Goal: Task Accomplishment & Management: Complete application form

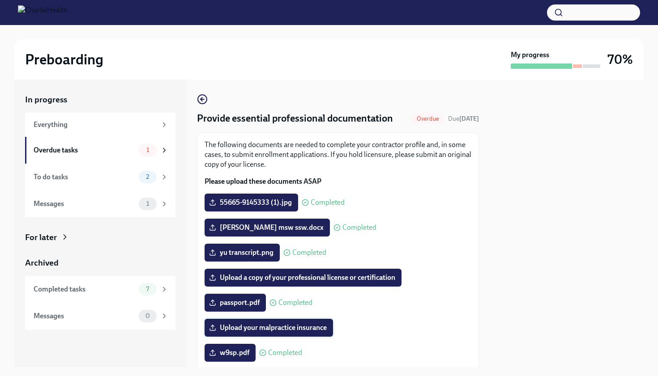
scroll to position [143, 0]
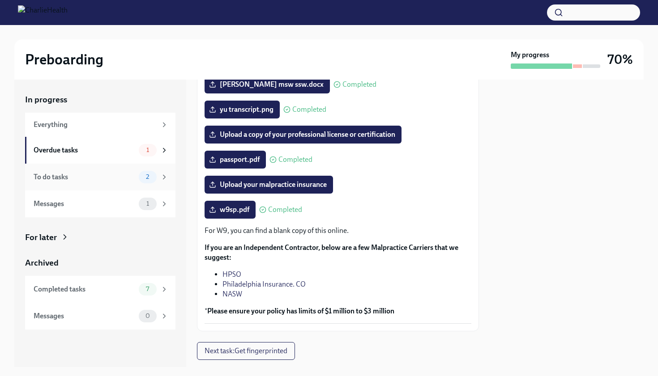
click at [98, 178] on div "To do tasks" at bounding box center [85, 177] width 102 height 10
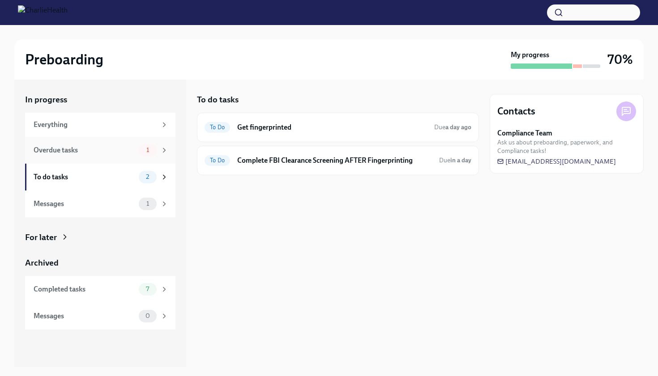
click at [107, 155] on div "Overdue tasks 1" at bounding box center [101, 150] width 135 height 13
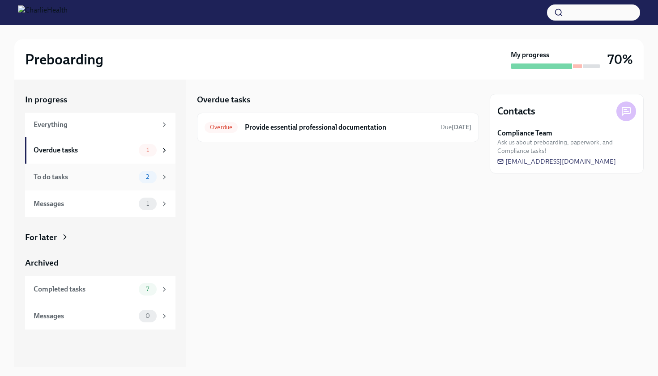
click at [111, 176] on div "To do tasks" at bounding box center [85, 177] width 102 height 10
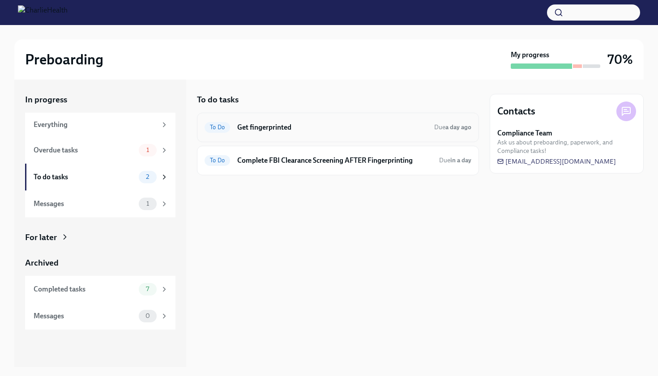
click at [265, 132] on h6 "Get fingerprinted" at bounding box center [332, 128] width 190 height 10
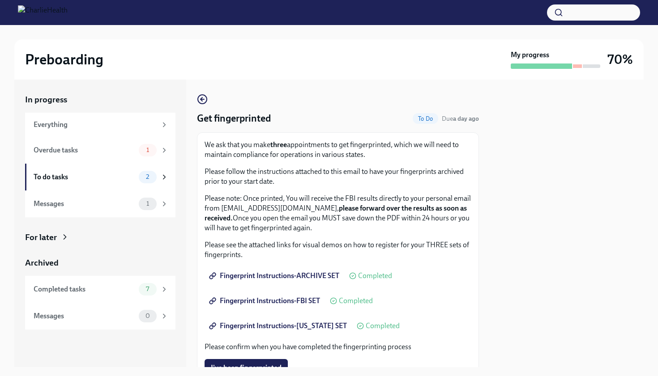
click at [491, 256] on div at bounding box center [567, 224] width 154 height 288
click at [267, 362] on button "I've been fingerprinted" at bounding box center [245, 368] width 83 height 18
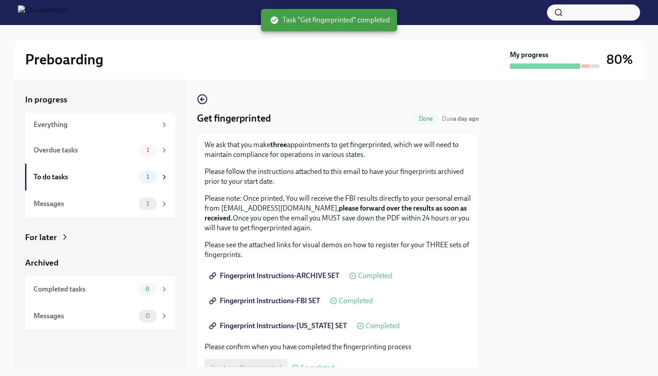
click at [499, 275] on div at bounding box center [567, 224] width 154 height 288
click at [142, 184] on div "To do tasks 1" at bounding box center [100, 177] width 150 height 27
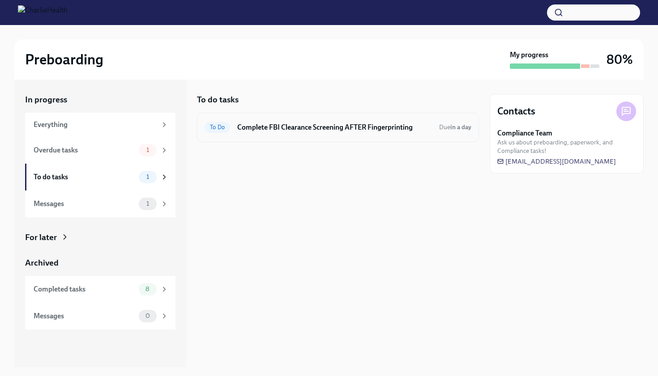
click at [335, 123] on h6 "Complete FBI Clearance Screening AFTER Fingerprinting" at bounding box center [334, 128] width 195 height 10
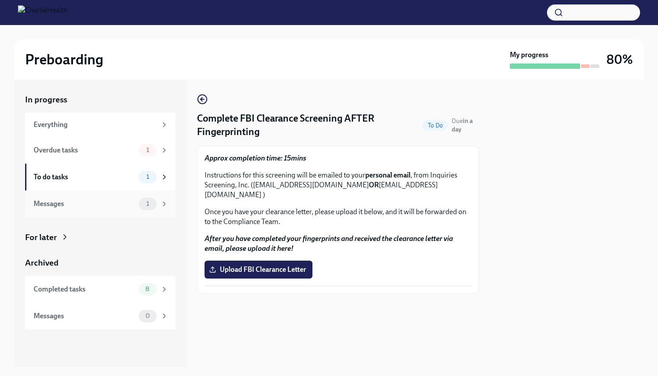
click at [145, 206] on span "1" at bounding box center [147, 203] width 13 height 7
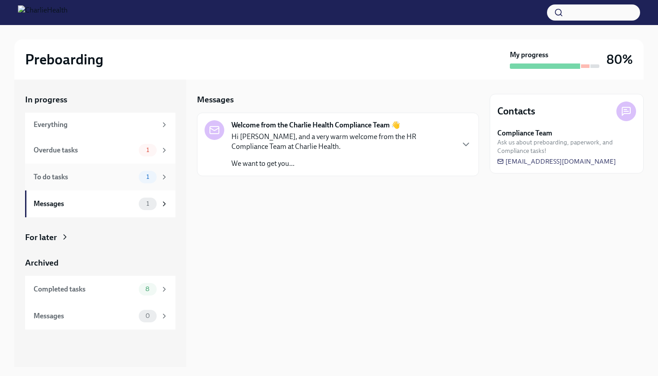
click at [148, 183] on div "1" at bounding box center [148, 177] width 18 height 13
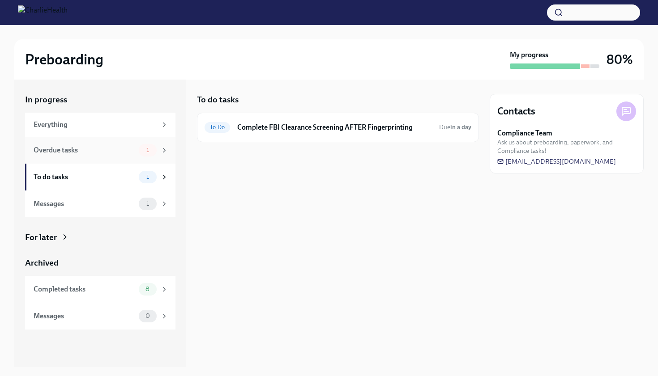
click at [145, 157] on div "Overdue tasks 1" at bounding box center [100, 150] width 150 height 27
click at [357, 130] on h6 "Provide essential professional documentation" at bounding box center [339, 128] width 188 height 10
